Goal: Information Seeking & Learning: Check status

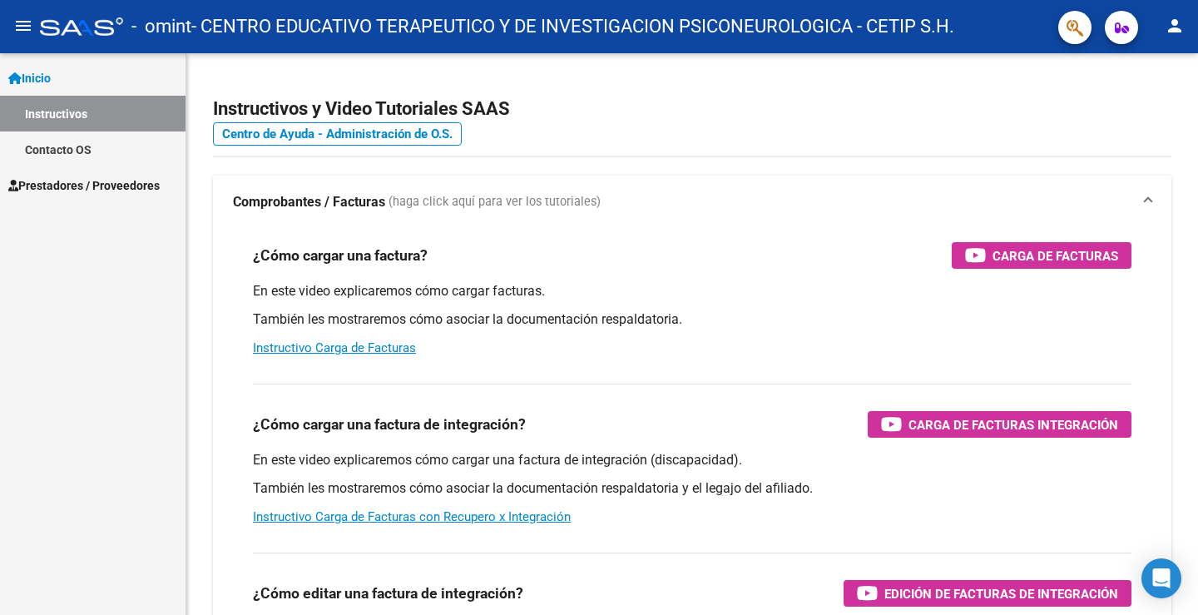
click at [140, 182] on span "Prestadores / Proveedores" at bounding box center [83, 185] width 151 height 18
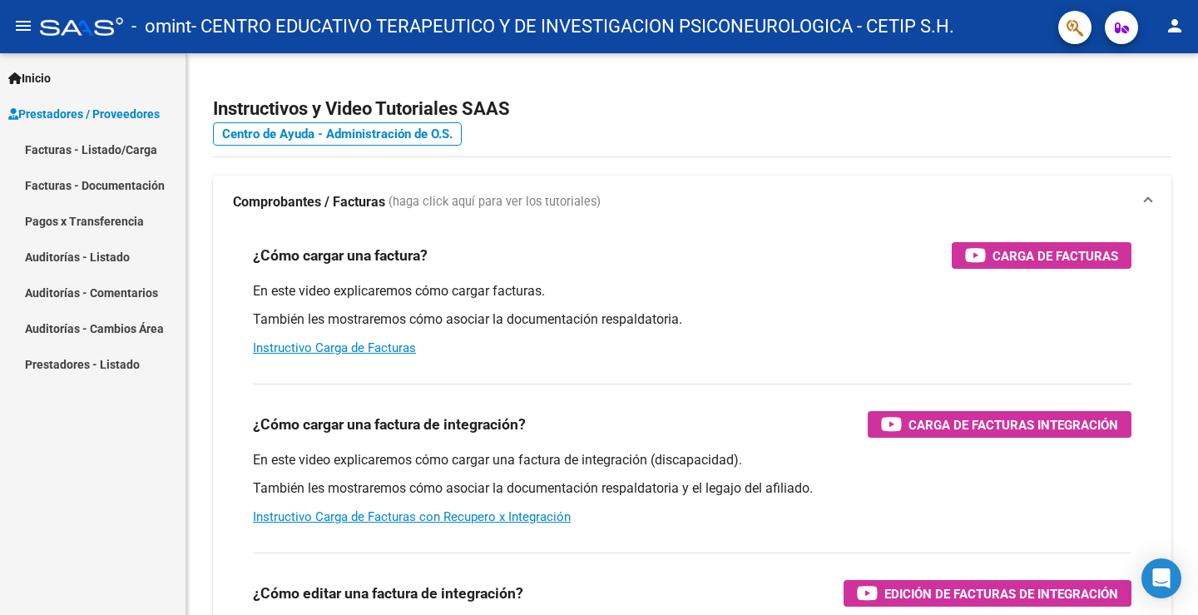
click at [125, 146] on link "Facturas - Listado/Carga" at bounding box center [92, 149] width 185 height 36
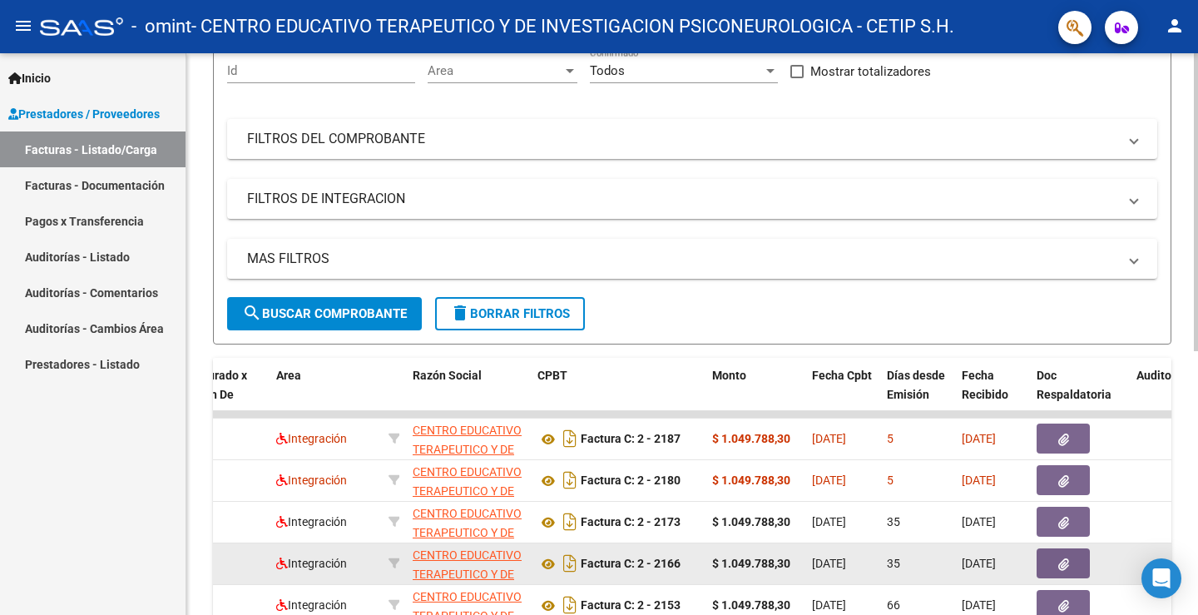
scroll to position [413, 0]
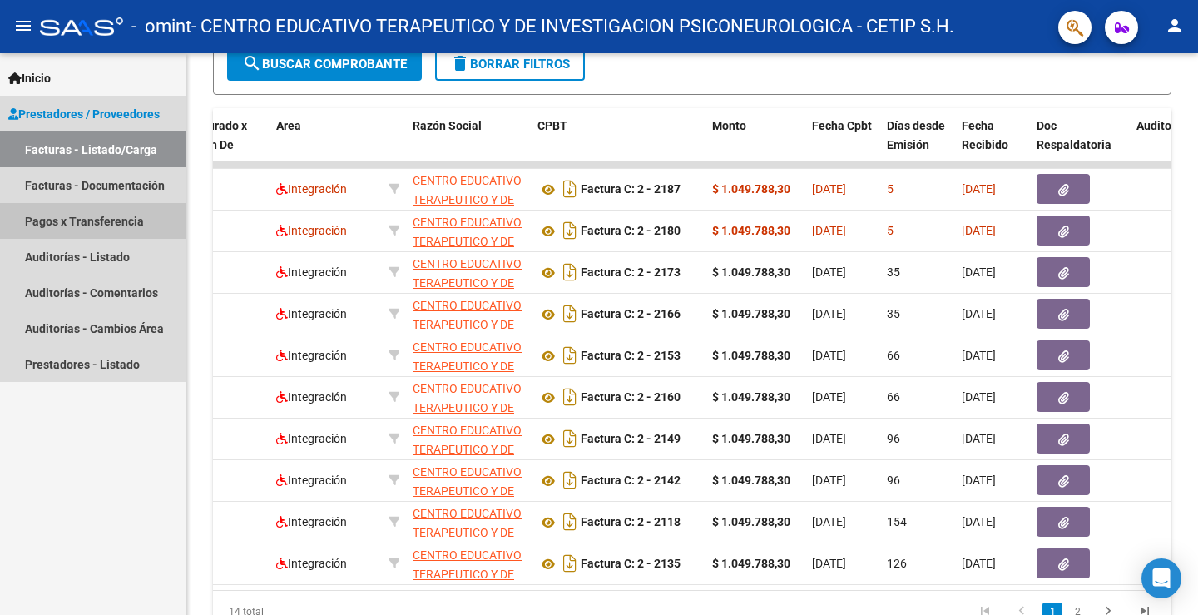
click at [130, 224] on link "Pagos x Transferencia" at bounding box center [92, 221] width 185 height 36
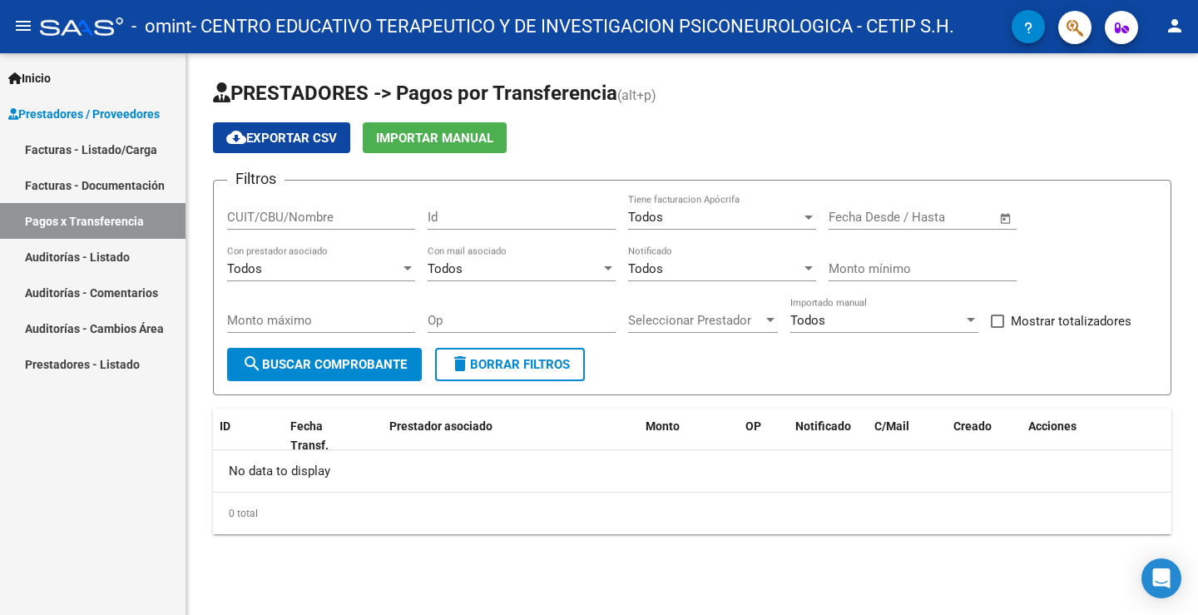
click at [42, 179] on link "Facturas - Documentación" at bounding box center [92, 185] width 185 height 36
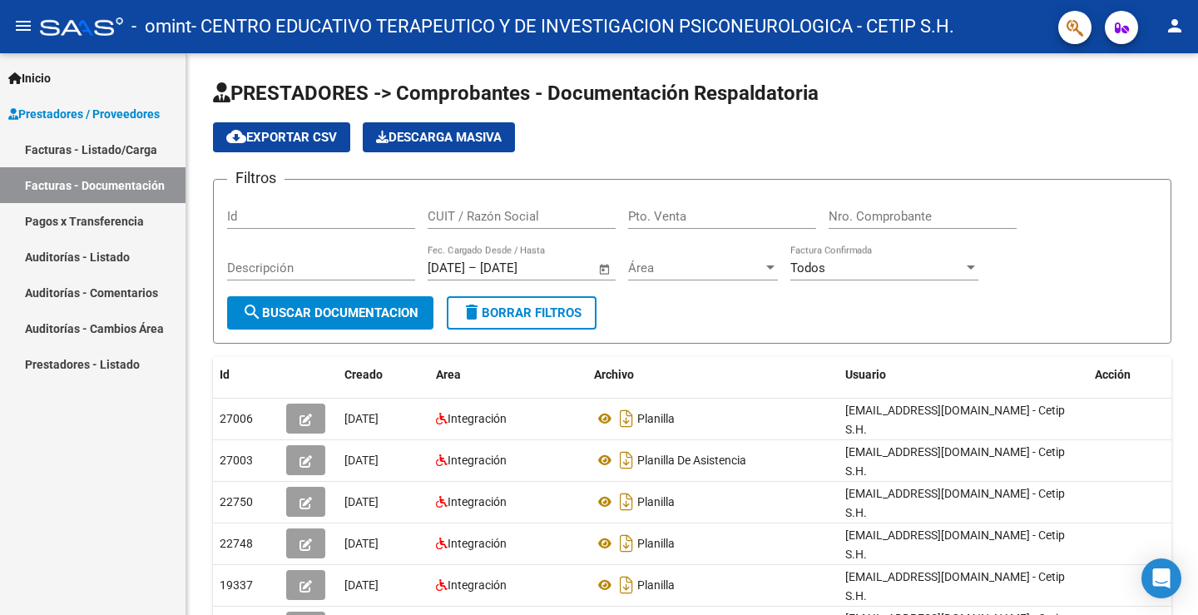
click at [110, 145] on link "Facturas - Listado/Carga" at bounding box center [92, 149] width 185 height 36
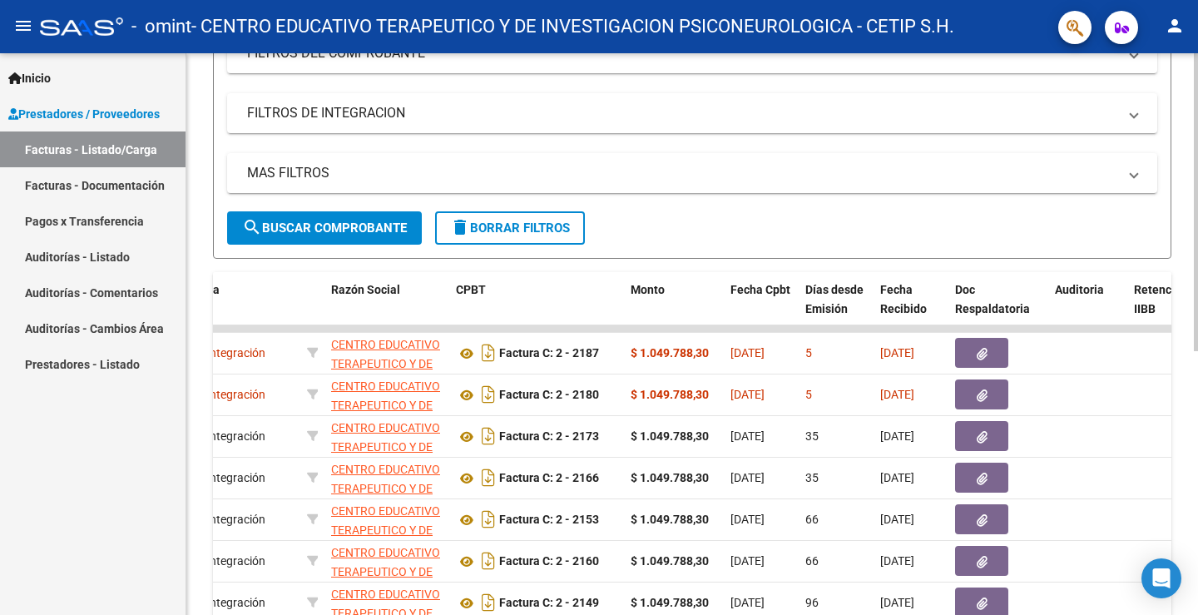
scroll to position [497, 0]
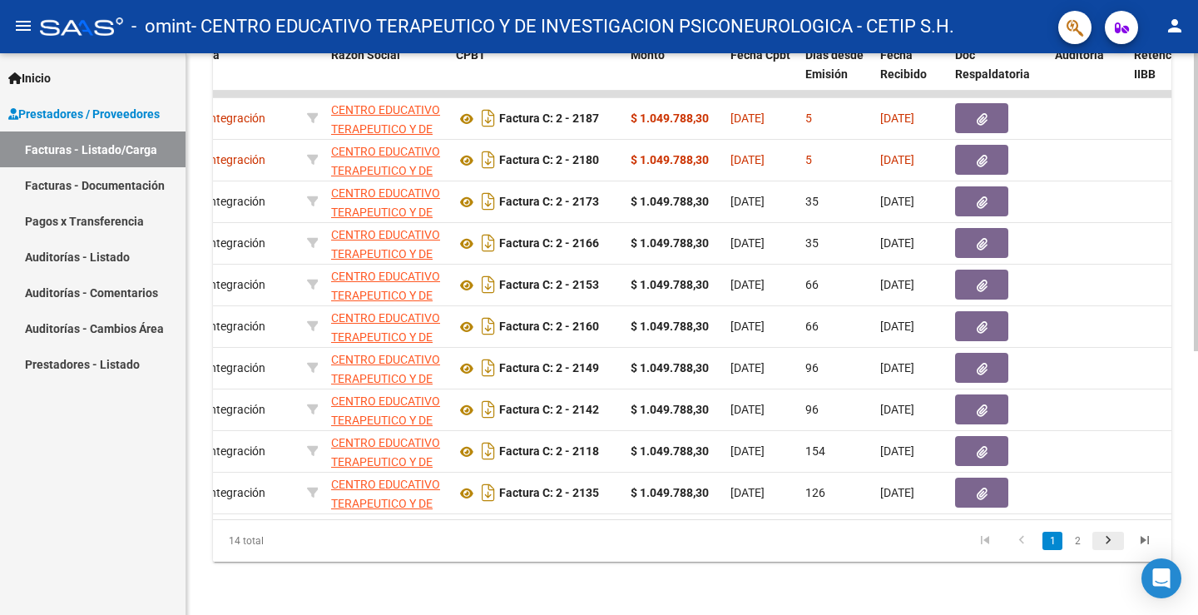
click at [1114, 536] on icon "go to next page" at bounding box center [1108, 542] width 22 height 20
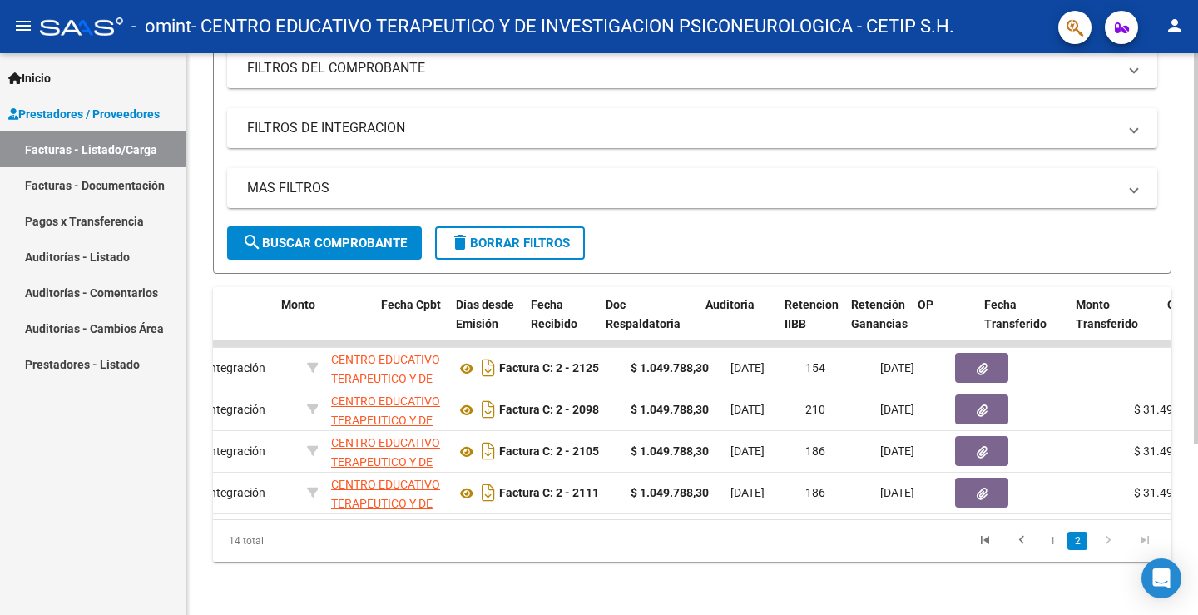
scroll to position [0, 924]
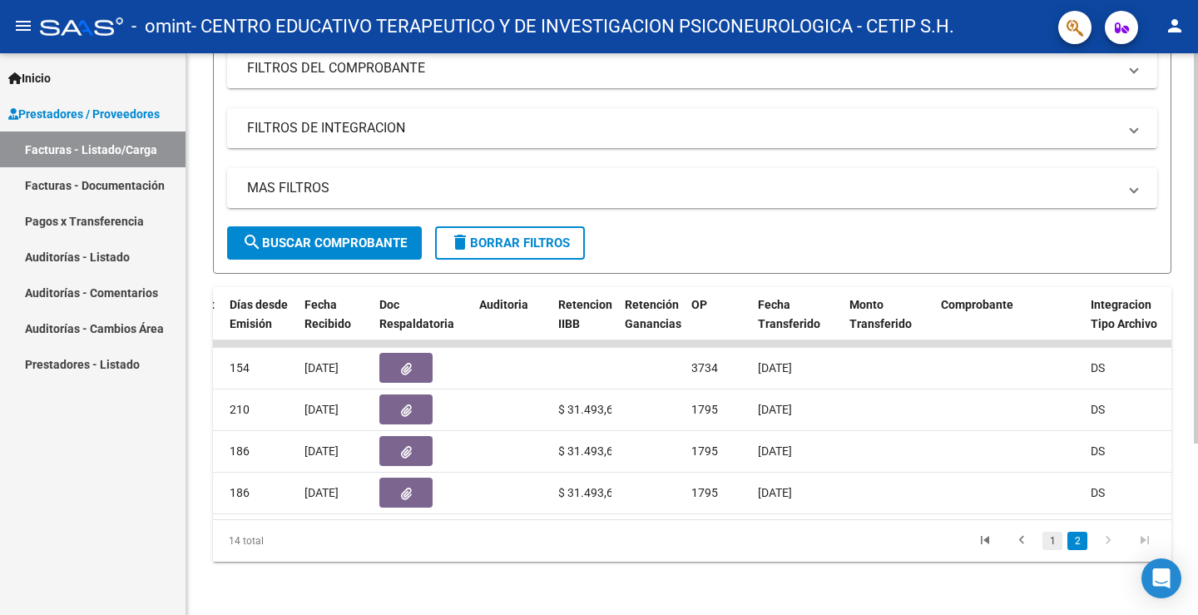
click at [1052, 534] on link "1" at bounding box center [1052, 540] width 20 height 18
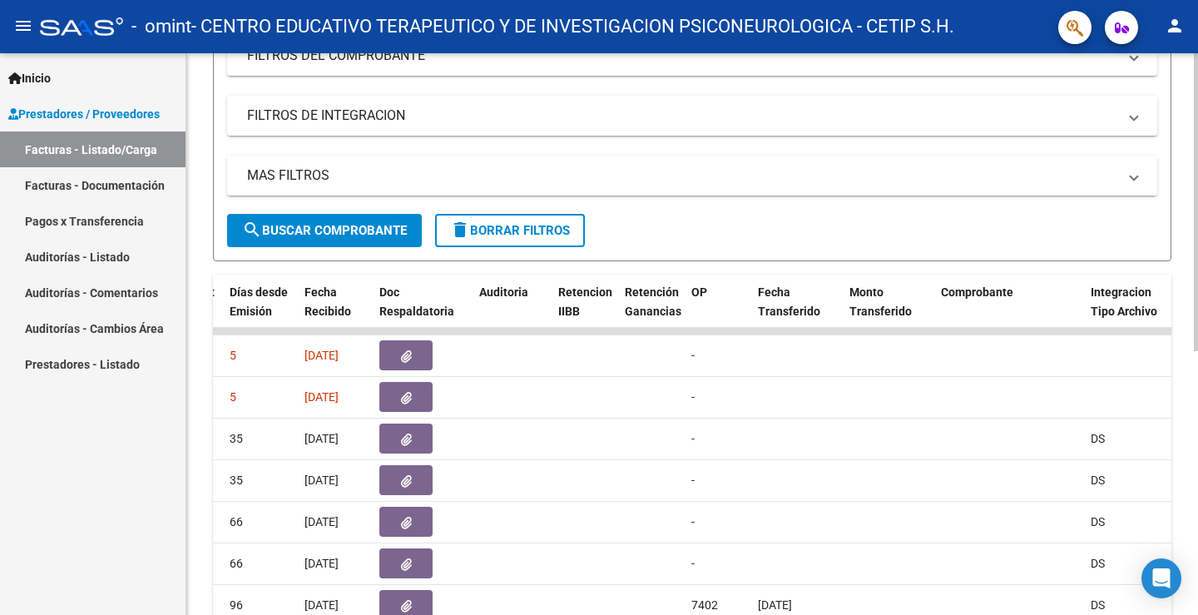
scroll to position [0, 0]
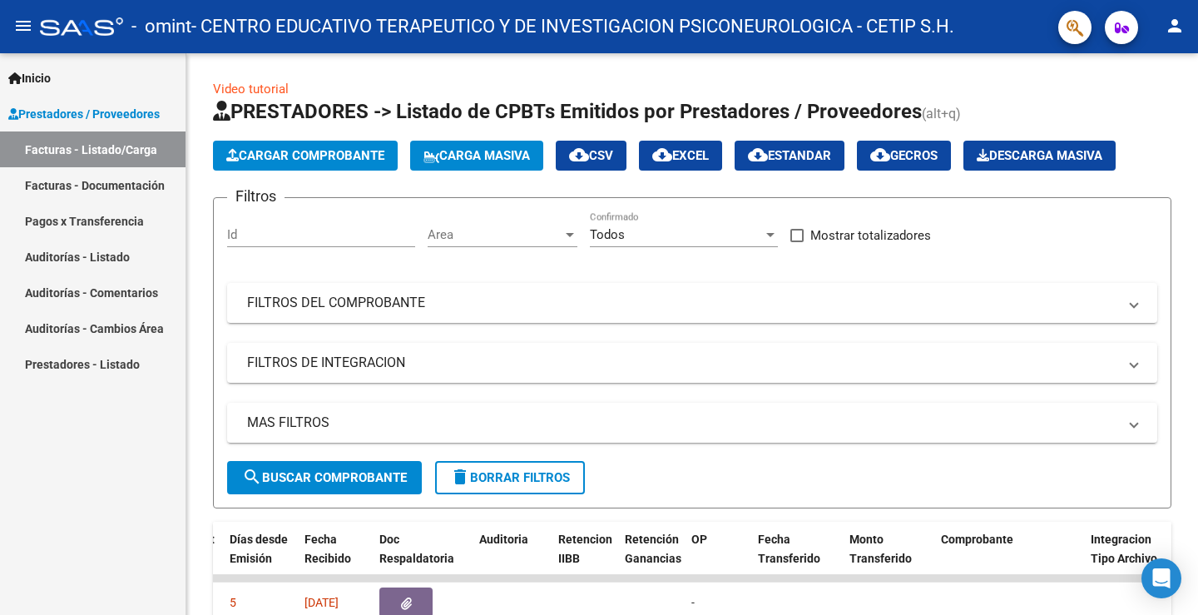
click at [109, 220] on link "Pagos x Transferencia" at bounding box center [92, 221] width 185 height 36
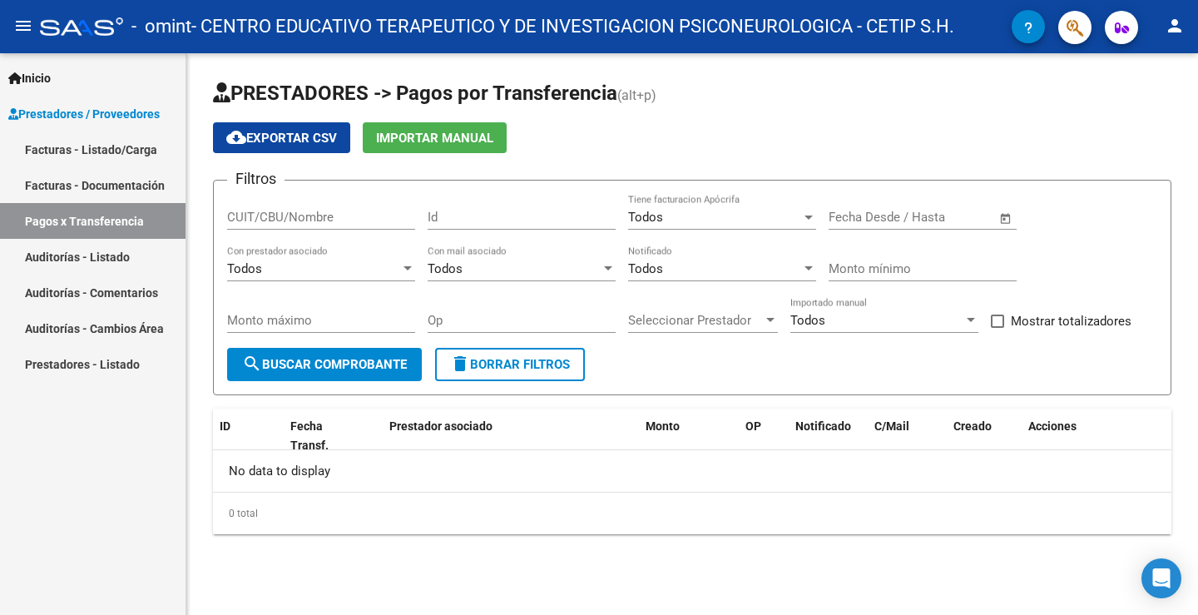
click at [418, 270] on app-bool-drop-down "Todos Con prestador asociado" at bounding box center [327, 268] width 200 height 15
click at [405, 270] on div at bounding box center [407, 268] width 8 height 4
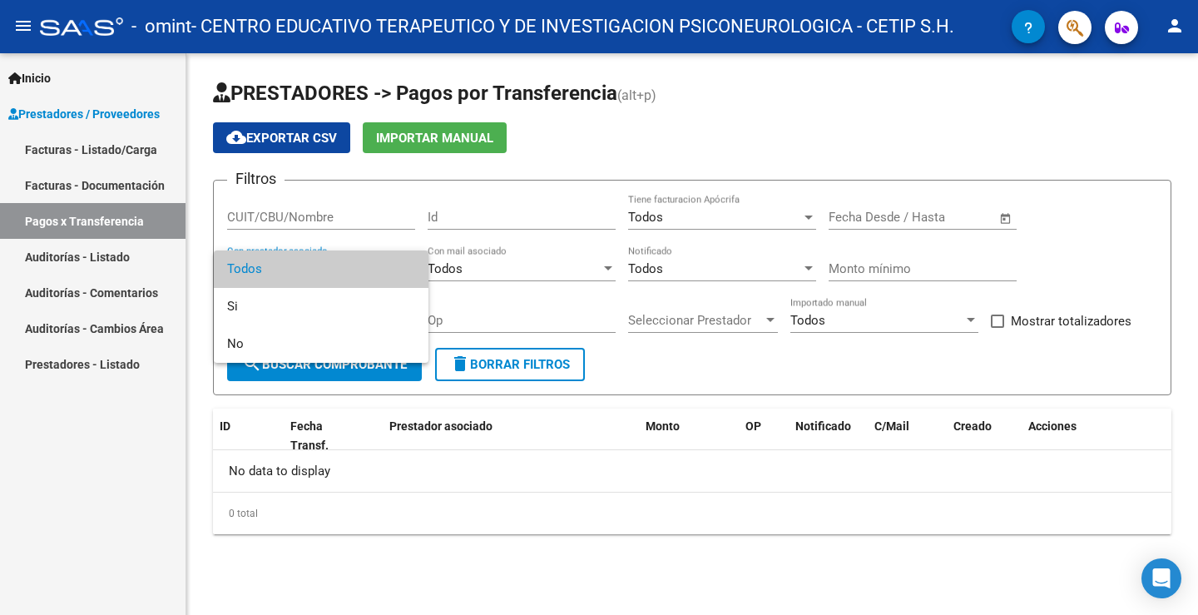
click at [405, 270] on span "Todos" at bounding box center [321, 268] width 188 height 37
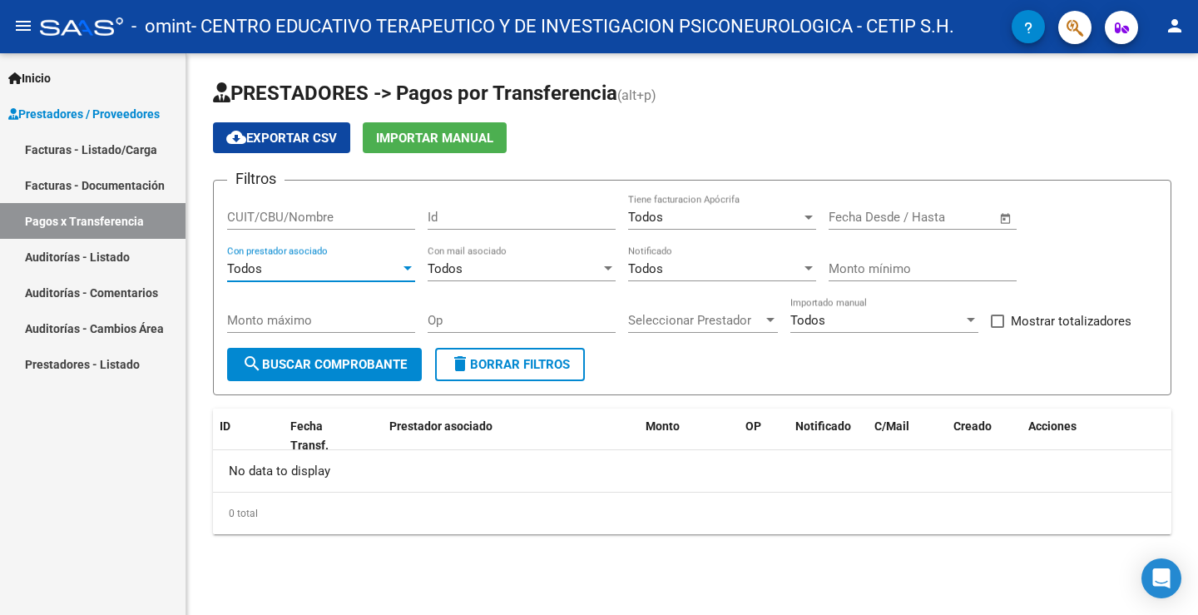
click at [771, 321] on div at bounding box center [770, 320] width 8 height 4
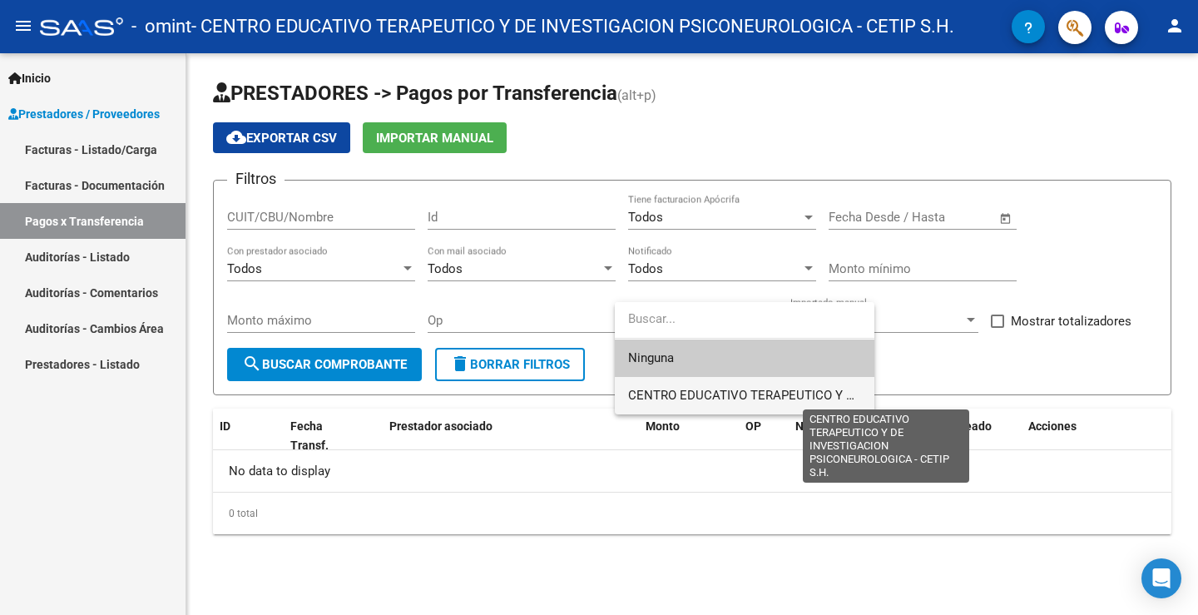
click at [769, 389] on span "CENTRO EDUCATIVO TERAPEUTICO Y DE INVESTIGACION PSICONEUROLOGICA - CETIP S.H." at bounding box center [889, 395] width 522 height 15
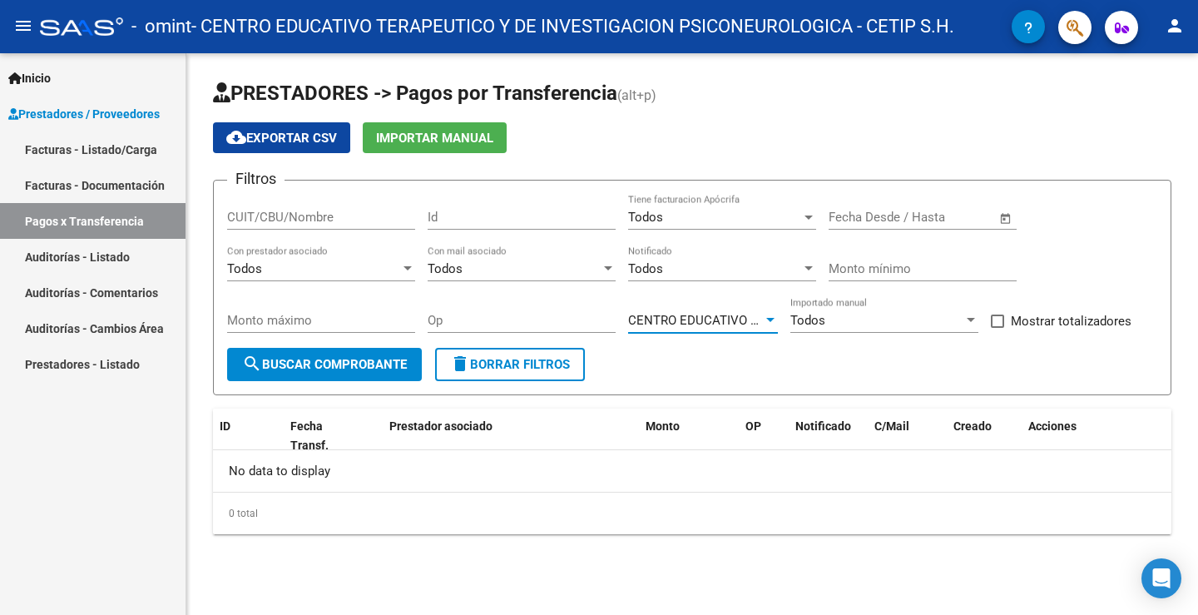
click at [990, 325] on app-bool-drop-down "Todos Importado manual" at bounding box center [890, 320] width 200 height 15
click at [994, 322] on span at bounding box center [997, 320] width 13 height 13
click at [996, 328] on input "Mostrar totalizadores" at bounding box center [996, 328] width 1 height 1
checkbox input "true"
click at [350, 364] on span "search Buscar Comprobante" at bounding box center [324, 364] width 165 height 15
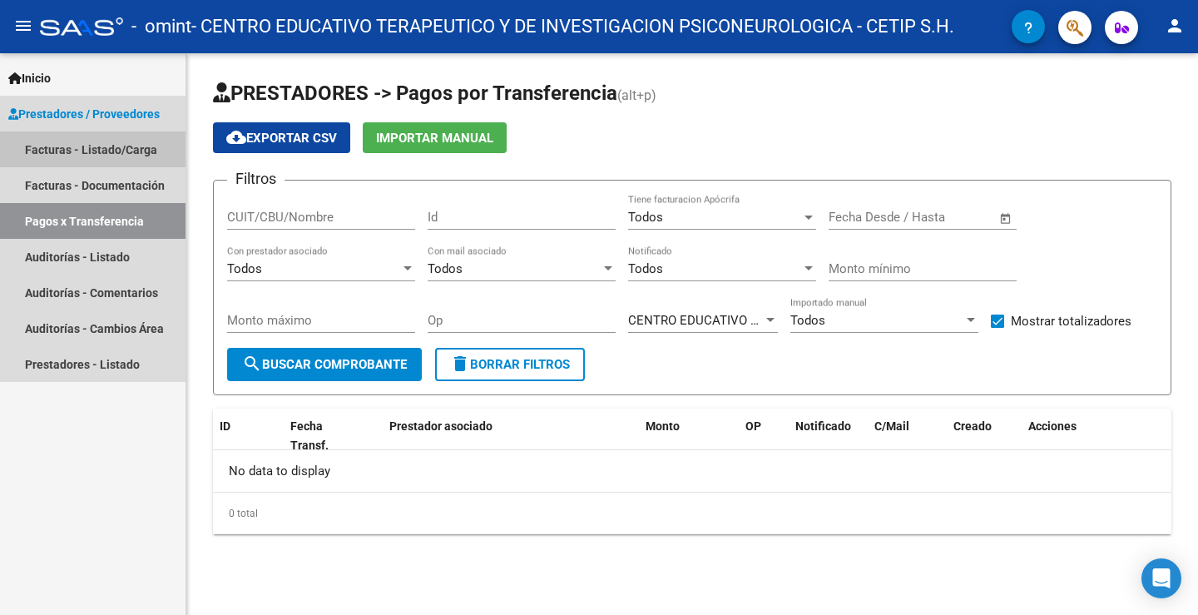
click at [108, 146] on link "Facturas - Listado/Carga" at bounding box center [92, 149] width 185 height 36
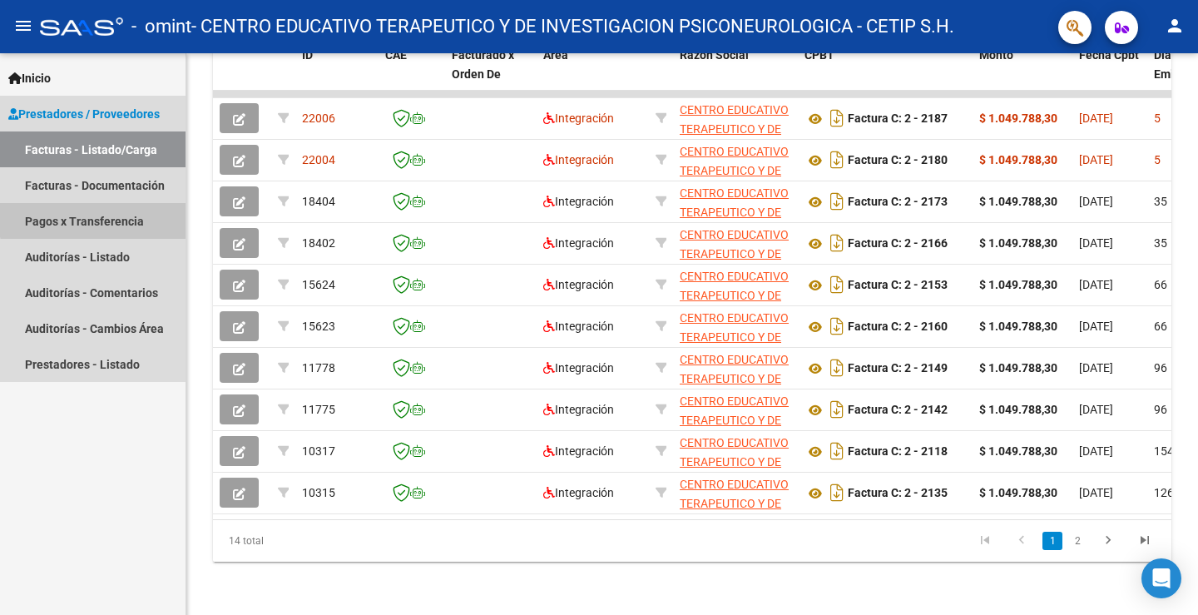
click at [116, 210] on link "Pagos x Transferencia" at bounding box center [92, 221] width 185 height 36
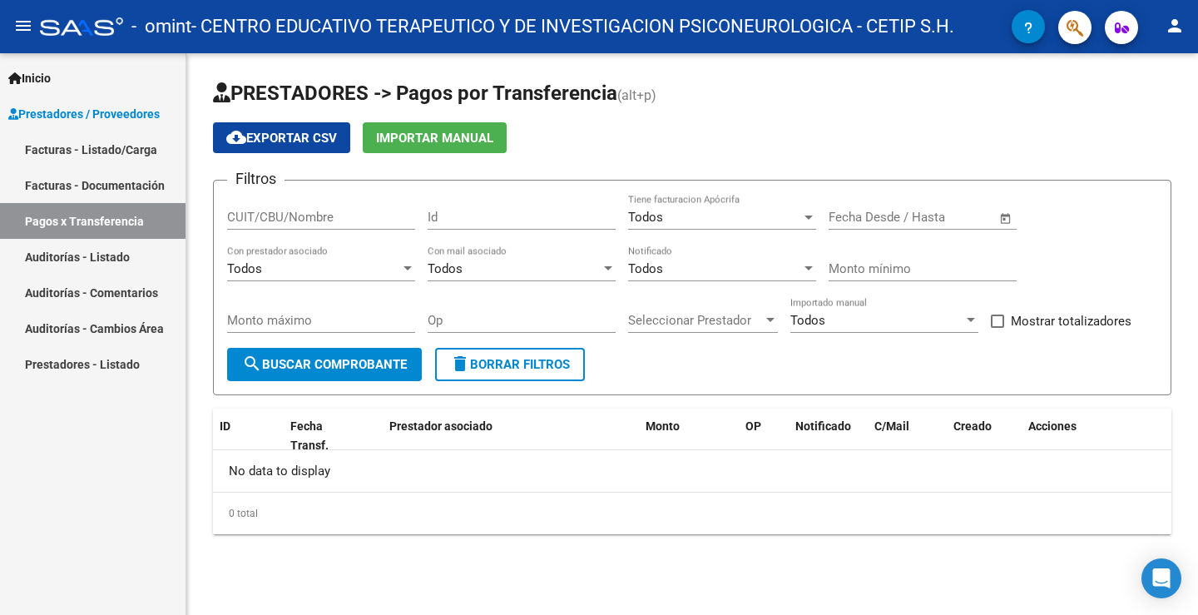
click at [773, 317] on div at bounding box center [770, 320] width 15 height 13
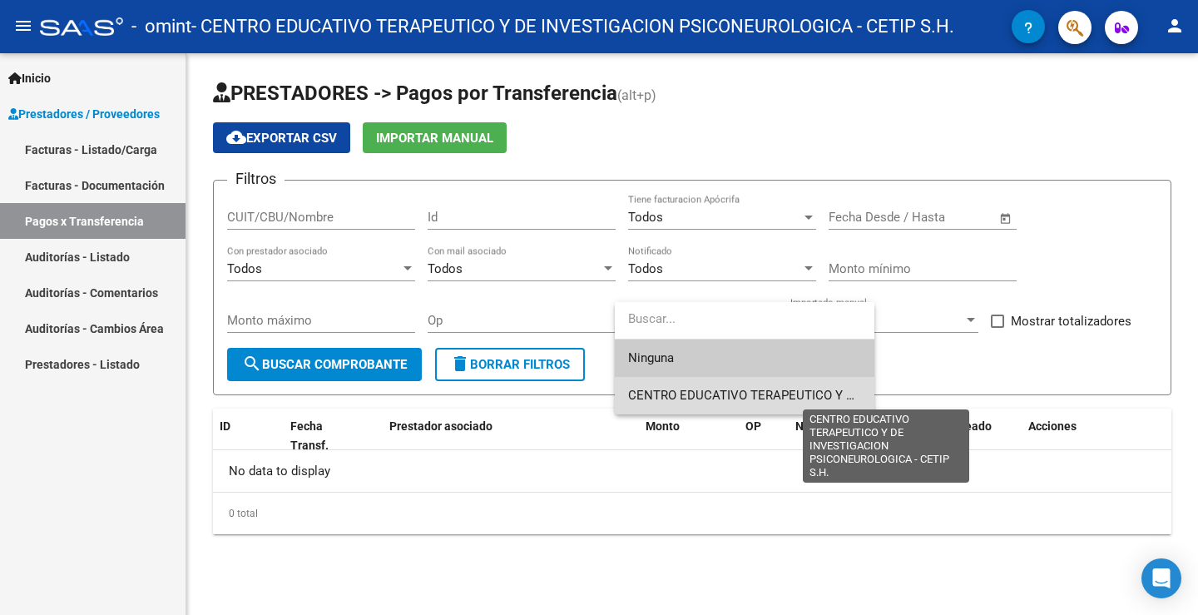
click at [720, 400] on span "CENTRO EDUCATIVO TERAPEUTICO Y DE INVESTIGACION PSICONEUROLOGICA - CETIP S.H." at bounding box center [889, 395] width 522 height 15
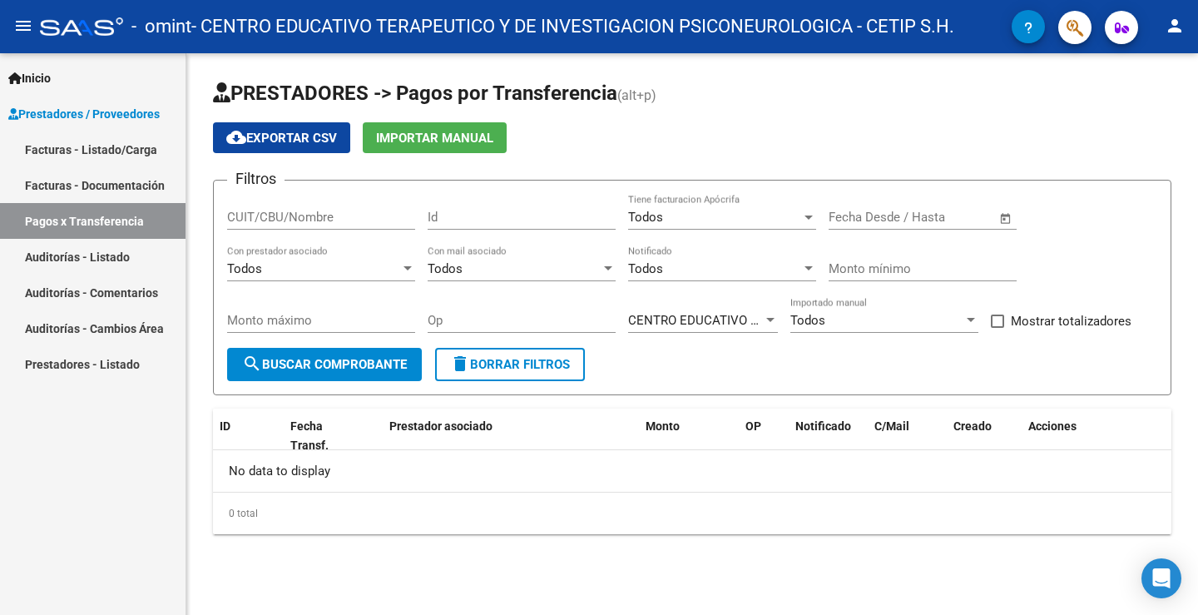
click at [1005, 215] on span "Open calendar" at bounding box center [1006, 218] width 40 height 40
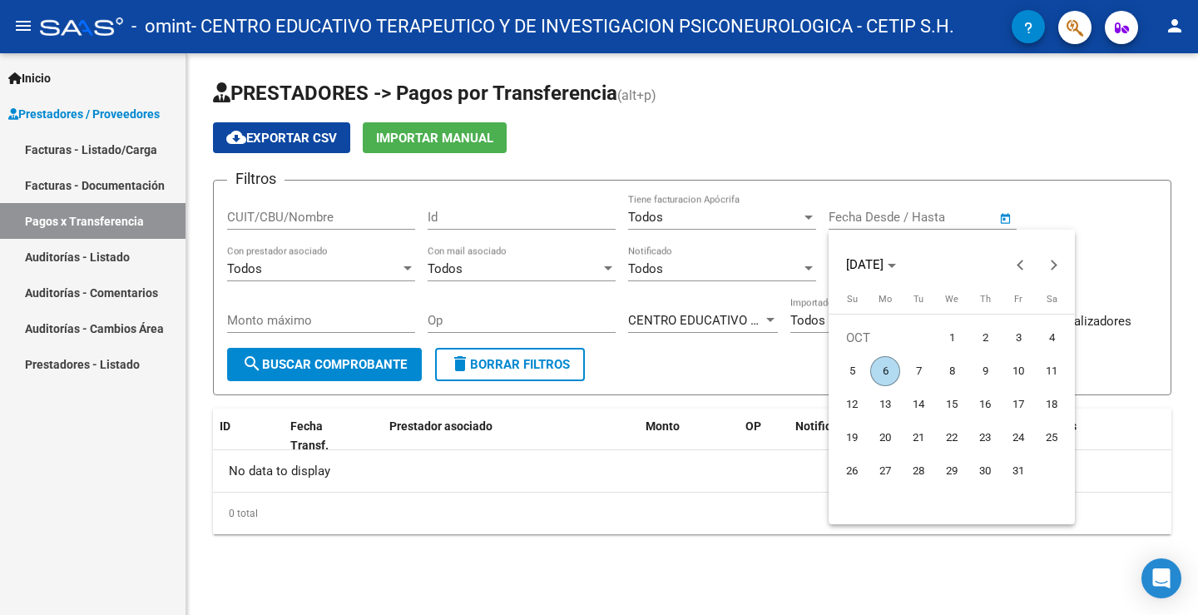
click at [954, 339] on span "1" at bounding box center [952, 338] width 30 height 30
type input "[DATE]"
click at [318, 368] on div at bounding box center [599, 307] width 1198 height 615
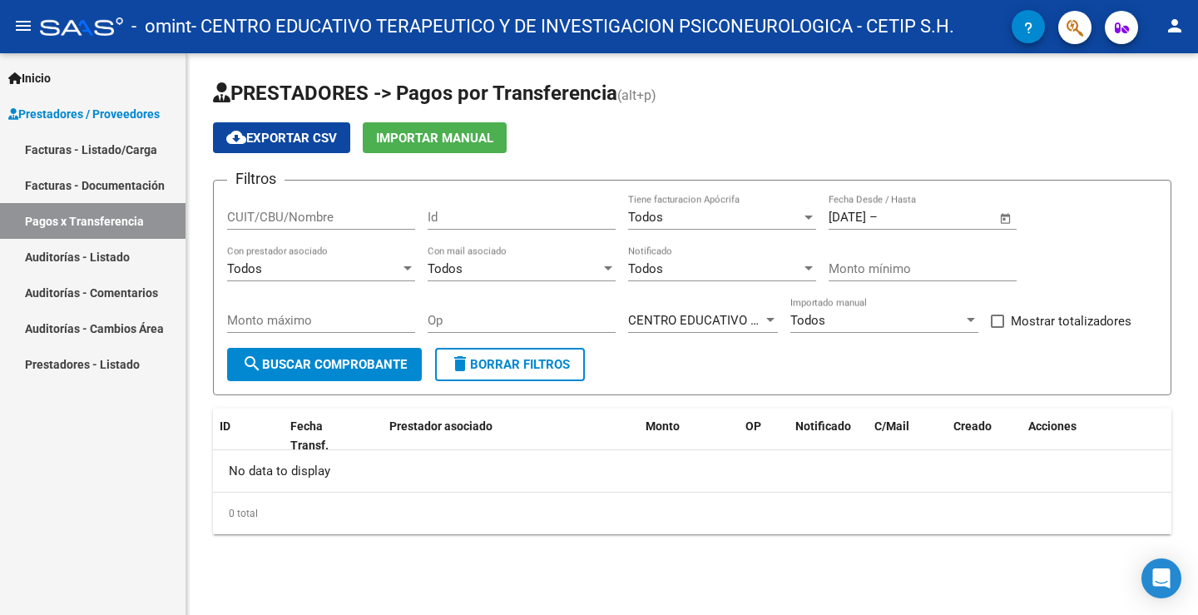
click at [324, 360] on span "search Buscar Comprobante" at bounding box center [324, 364] width 165 height 15
click at [75, 113] on span "Prestadores / Proveedores" at bounding box center [83, 114] width 151 height 18
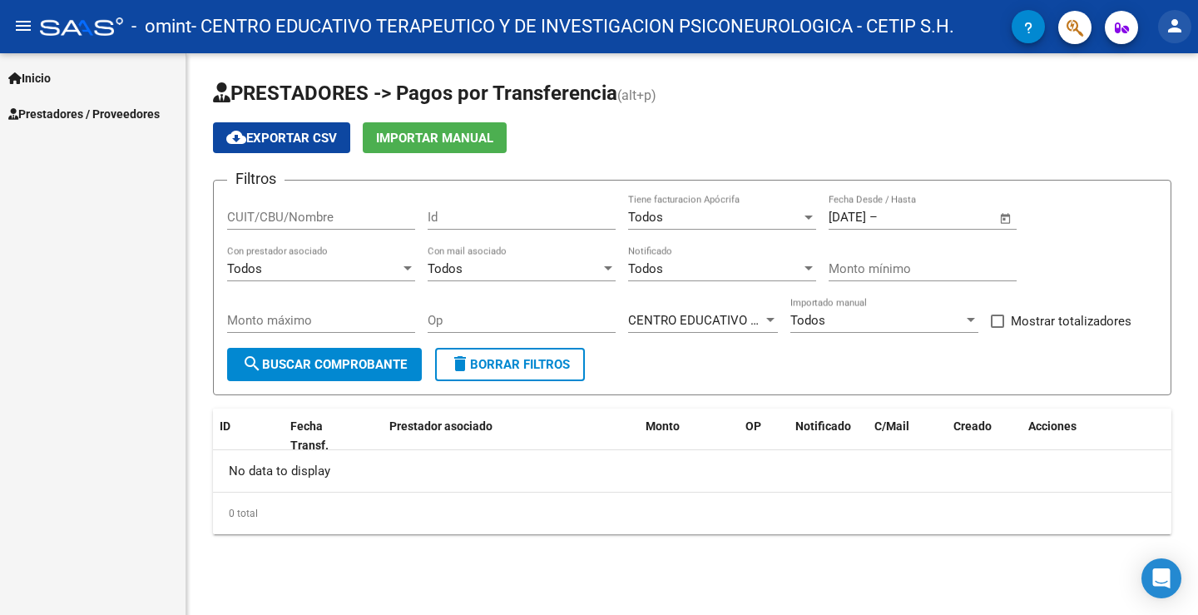
click at [1172, 27] on mat-icon "person" at bounding box center [1174, 26] width 20 height 20
click at [1148, 101] on button "exit_to_app Salir" at bounding box center [1140, 110] width 101 height 40
